Goal: Browse casually

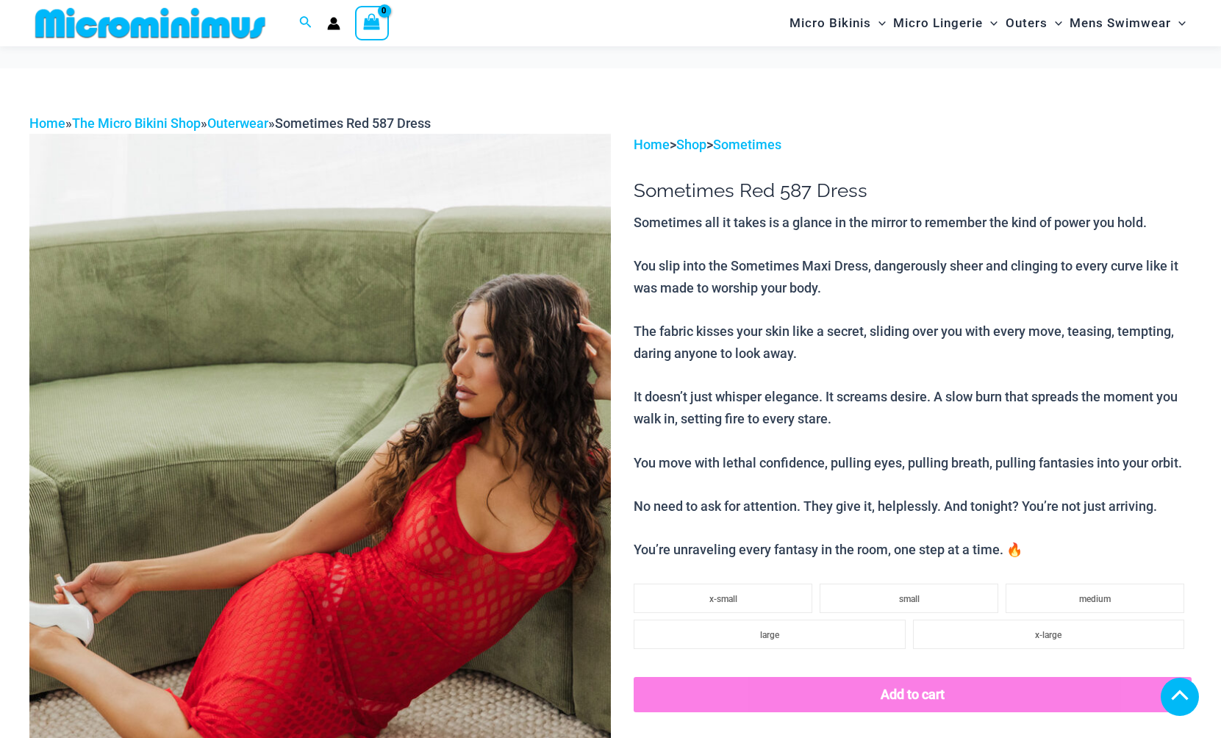
scroll to position [879, 0]
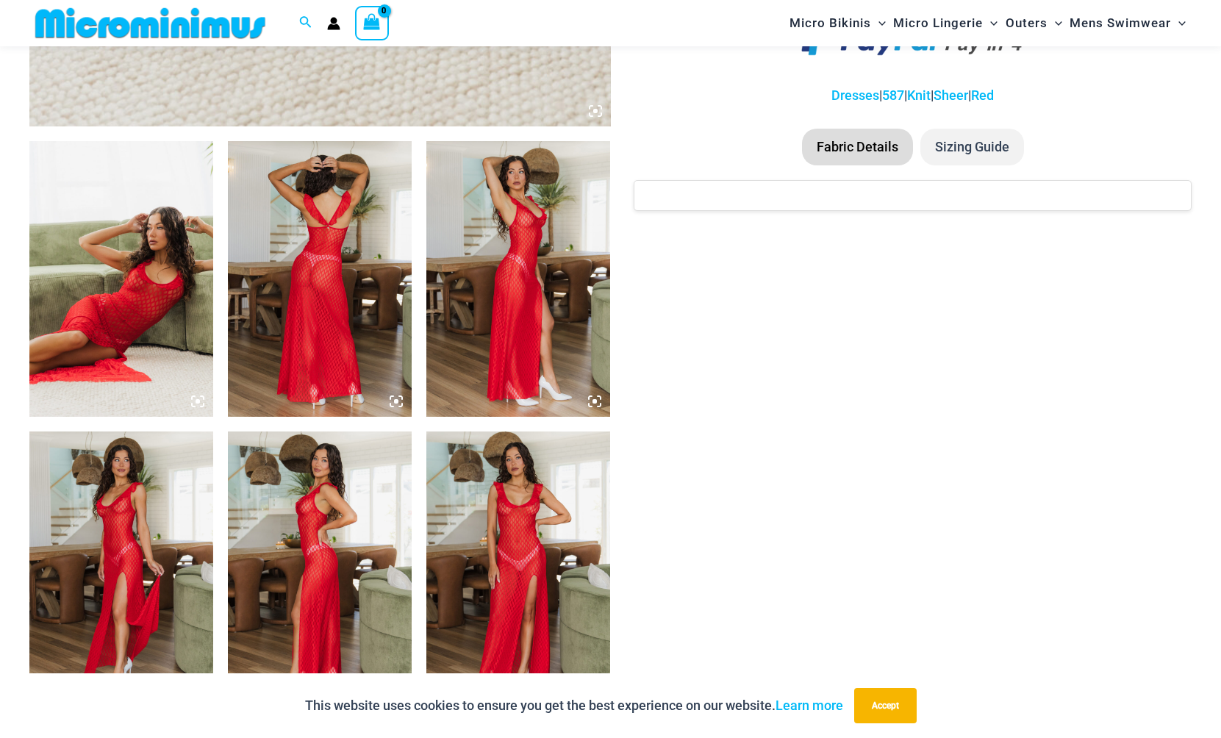
click at [530, 576] on img at bounding box center [518, 569] width 184 height 276
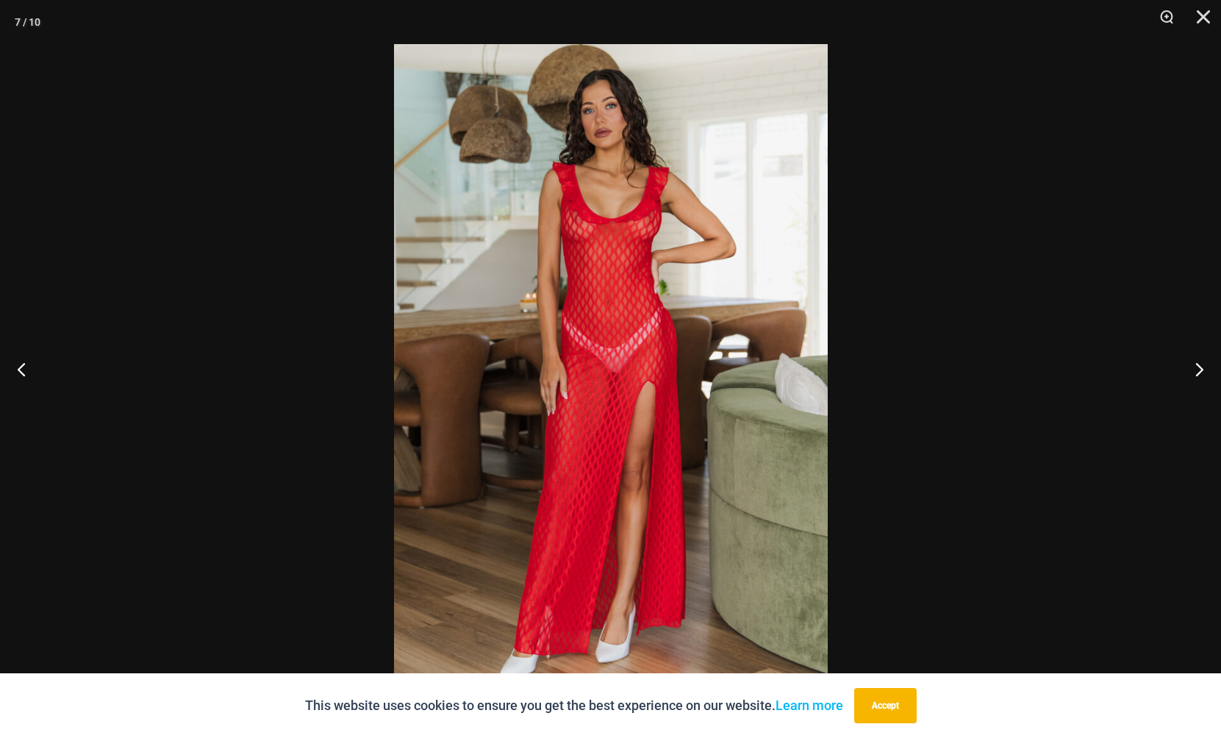
click at [596, 237] on img at bounding box center [611, 369] width 434 height 650
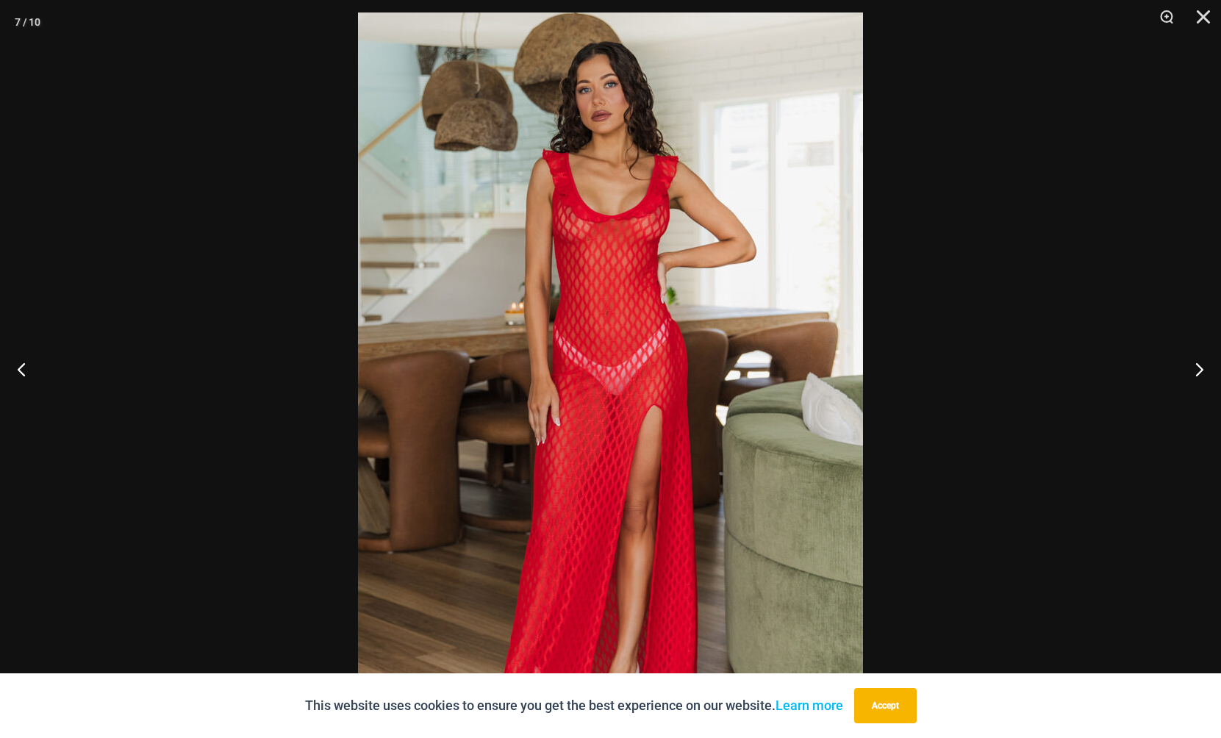
click at [596, 237] on img at bounding box center [610, 390] width 505 height 757
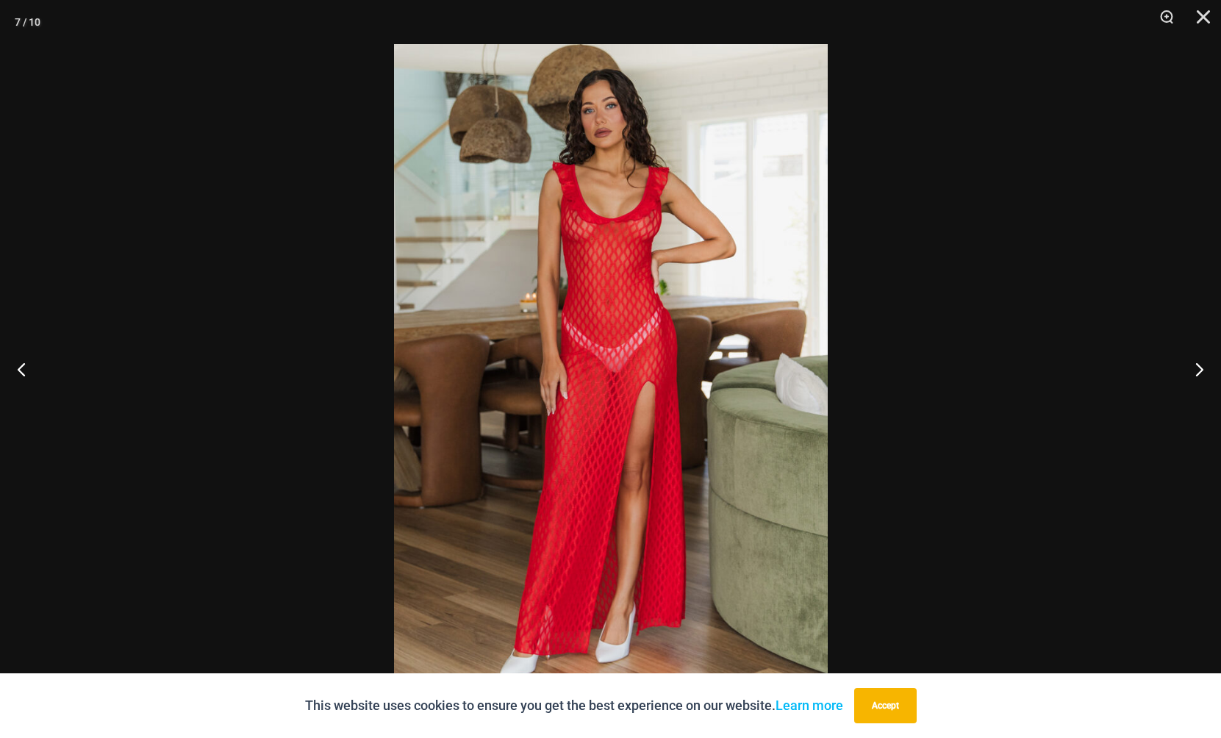
click at [596, 237] on img at bounding box center [611, 369] width 434 height 650
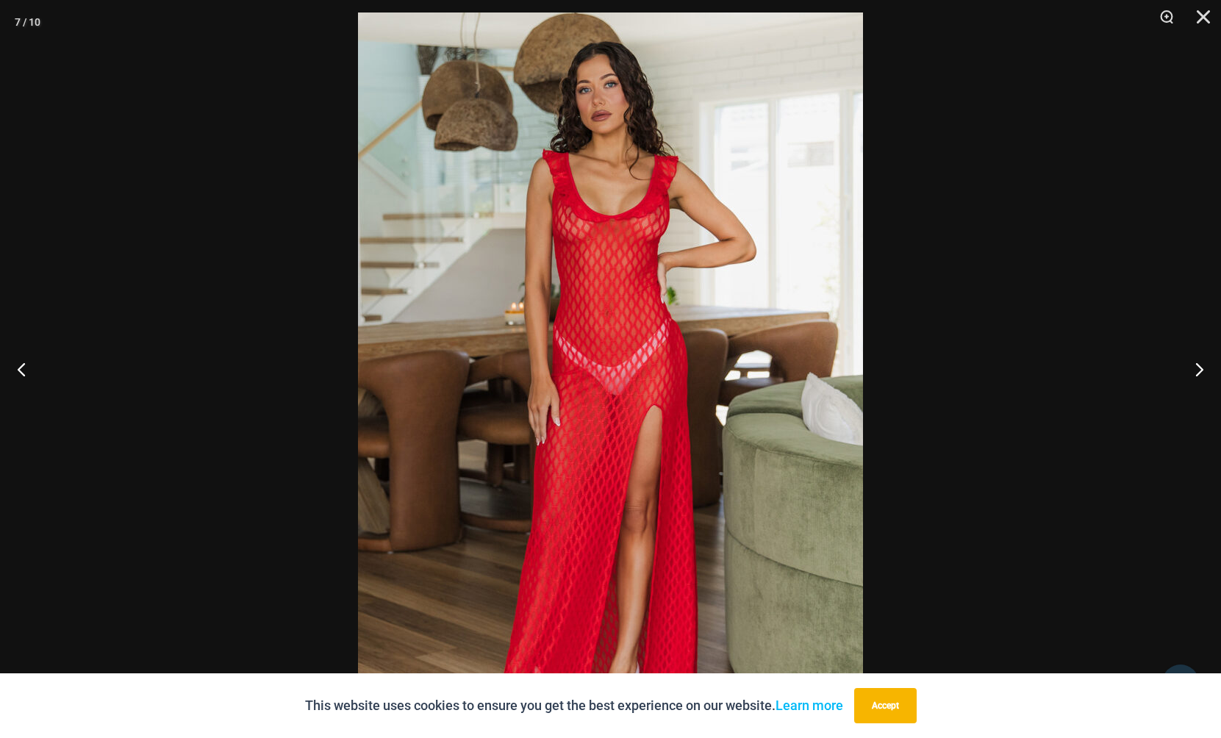
click at [925, 284] on div at bounding box center [610, 369] width 1221 height 738
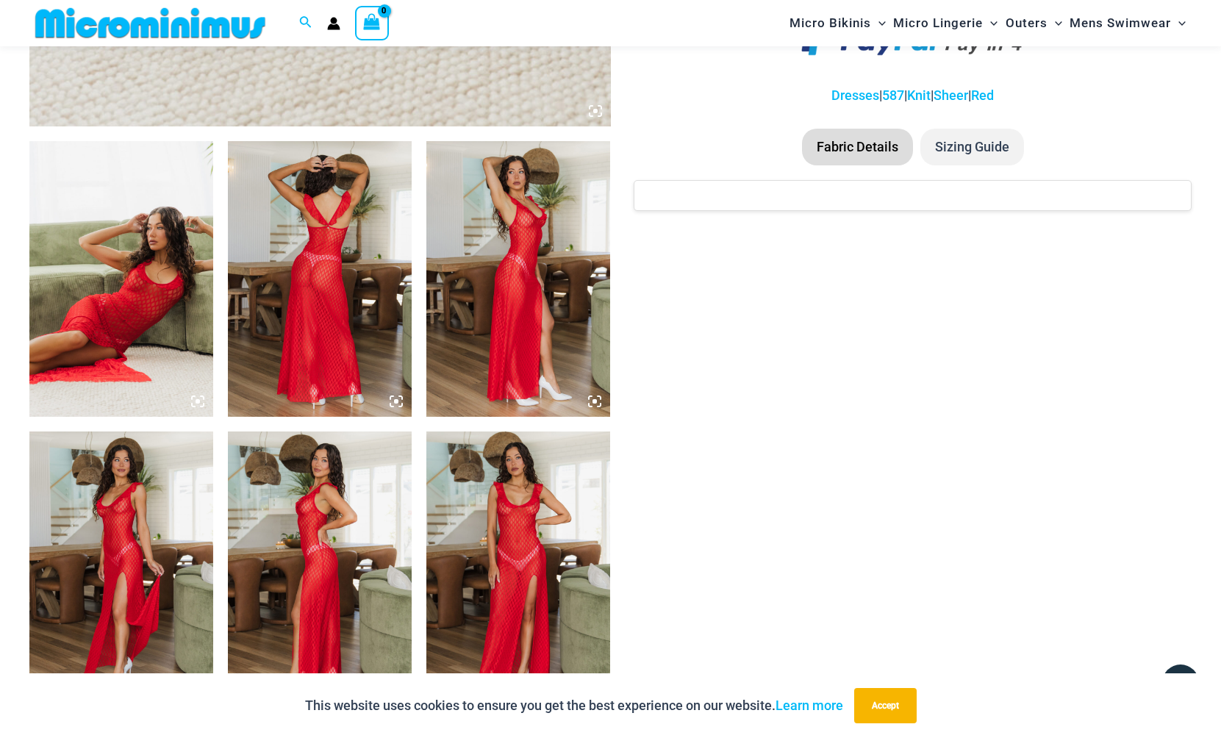
click at [143, 586] on img at bounding box center [121, 569] width 184 height 276
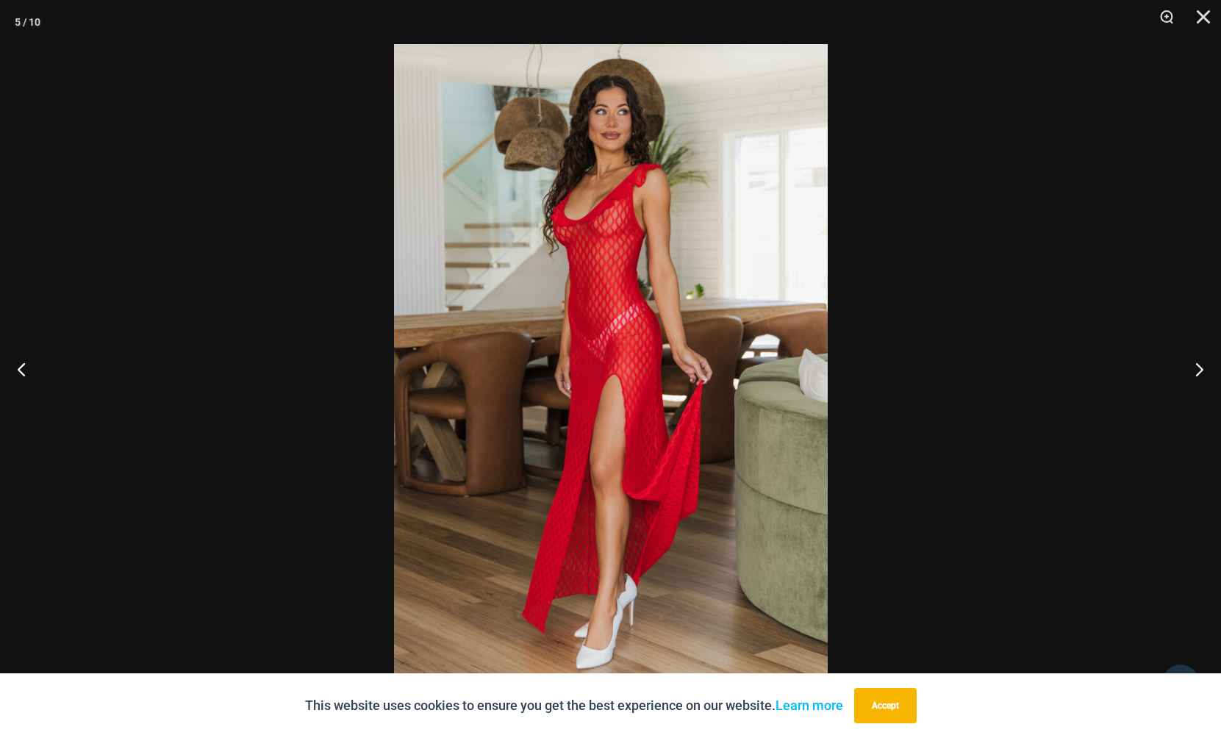
click at [595, 416] on img at bounding box center [611, 369] width 434 height 650
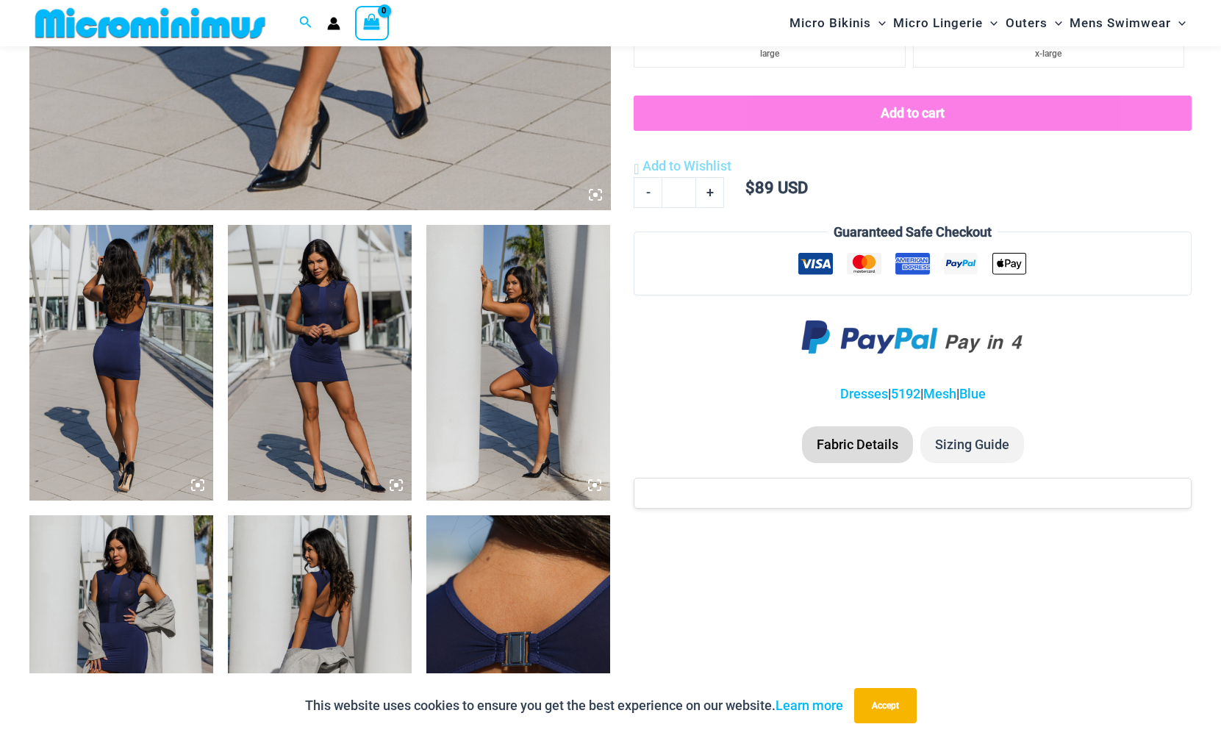
scroll to position [874, 0]
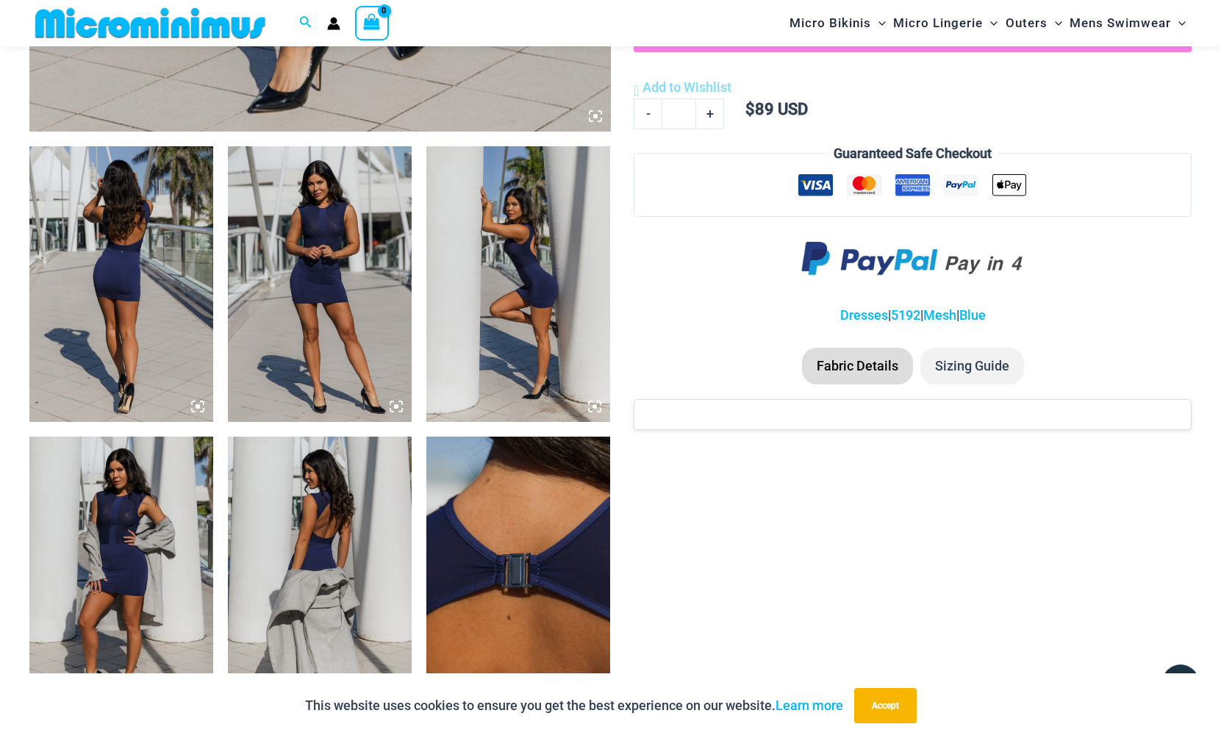
click at [148, 533] on img at bounding box center [121, 575] width 184 height 276
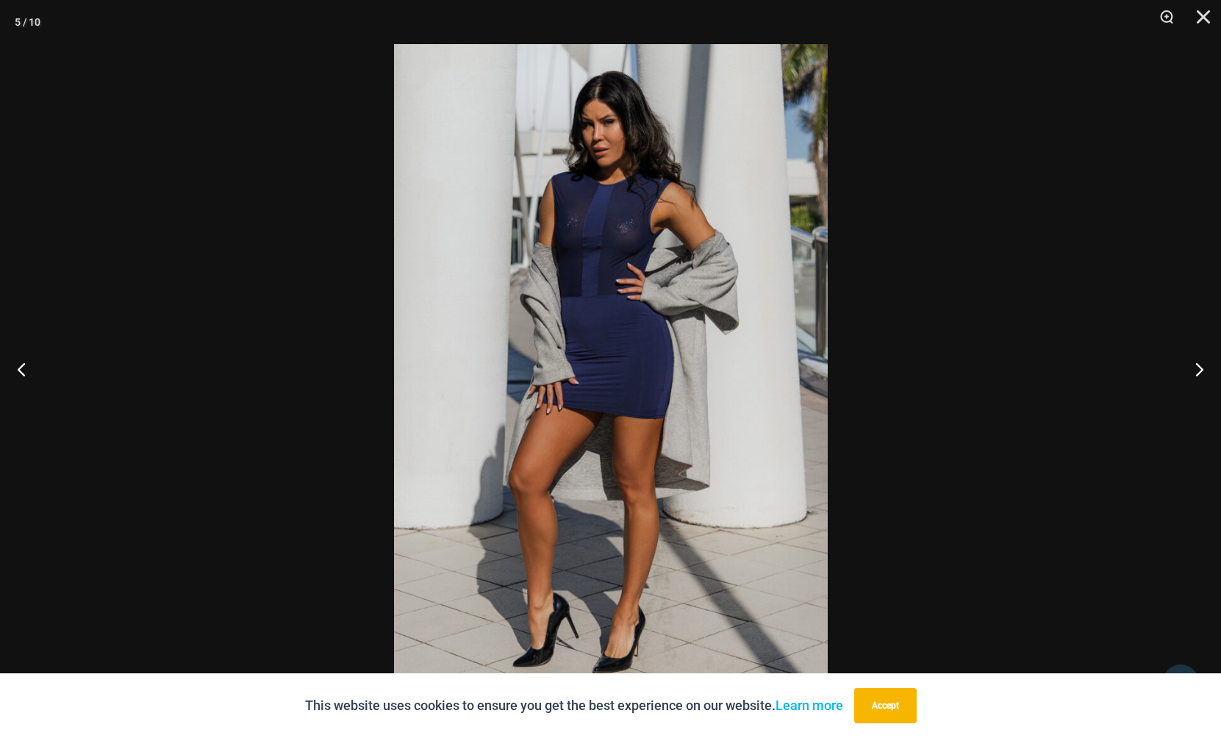
click at [647, 218] on img at bounding box center [611, 369] width 434 height 650
